Goal: Information Seeking & Learning: Learn about a topic

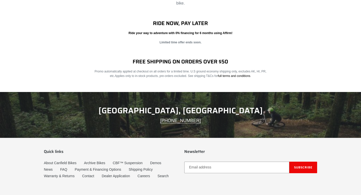
scroll to position [946, 0]
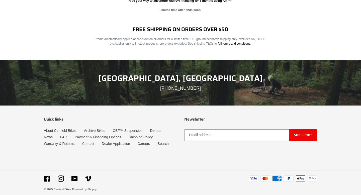
click at [85, 142] on link "Contact" at bounding box center [88, 144] width 12 height 4
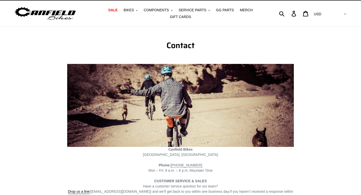
scroll to position [11, 0]
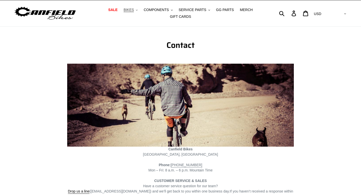
click at [129, 10] on span "BIKES" at bounding box center [129, 10] width 10 height 4
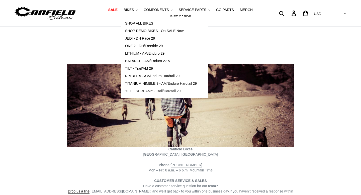
click at [141, 91] on span "YELLI SCREAMY - Trail/Hardtail 29" at bounding box center [153, 91] width 56 height 4
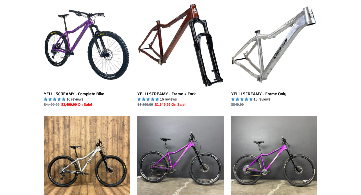
scroll to position [148, 0]
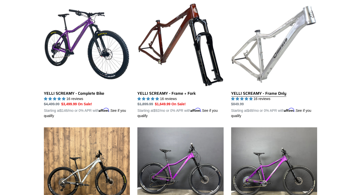
click at [254, 94] on link "YELLI SCREAMY - Frame Only" at bounding box center [274, 59] width 86 height 117
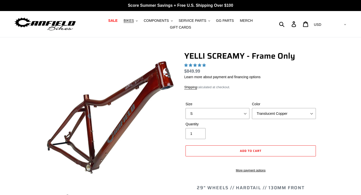
select select "highest-rating"
